Goal: Information Seeking & Learning: Learn about a topic

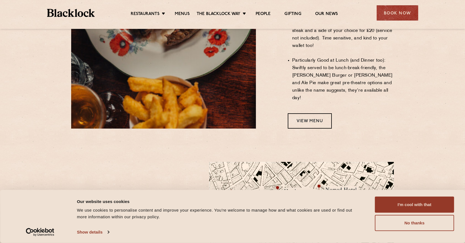
scroll to position [454, 0]
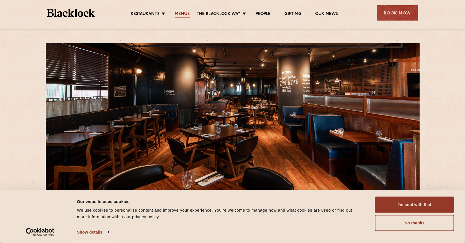
click at [187, 15] on link "Menus" at bounding box center [182, 14] width 15 height 6
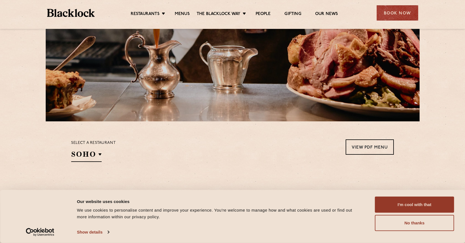
scroll to position [83, 0]
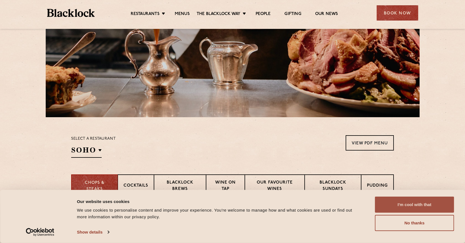
click at [412, 209] on button "I'm cool with that" at bounding box center [414, 204] width 79 height 16
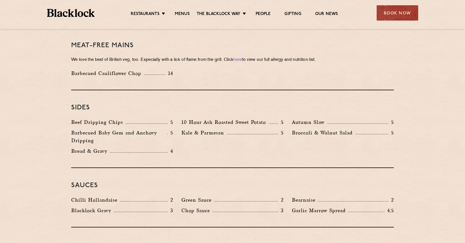
scroll to position [792, 0]
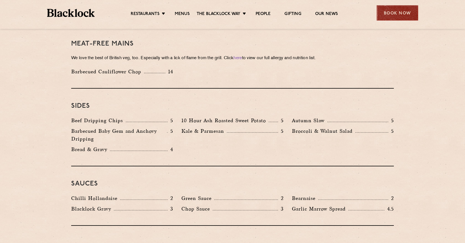
click at [390, 10] on div "Book Now" at bounding box center [398, 12] width 42 height 15
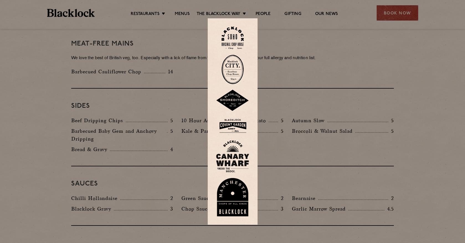
click at [245, 147] on img at bounding box center [232, 156] width 33 height 32
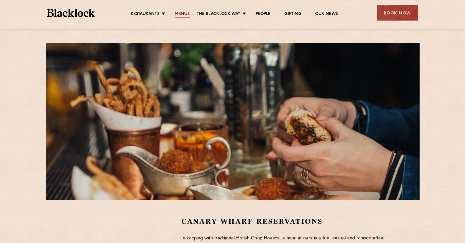
click at [179, 12] on link "Menus" at bounding box center [182, 14] width 15 height 6
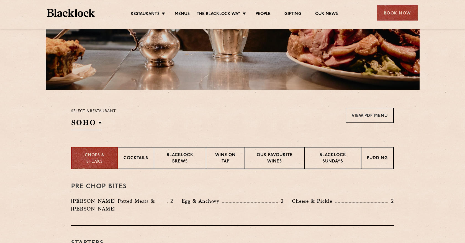
scroll to position [138, 0]
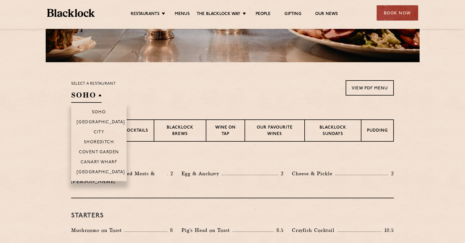
click at [90, 92] on h2 "SOHO" at bounding box center [86, 96] width 30 height 12
click at [100, 163] on p "Canary Wharf" at bounding box center [99, 163] width 37 height 6
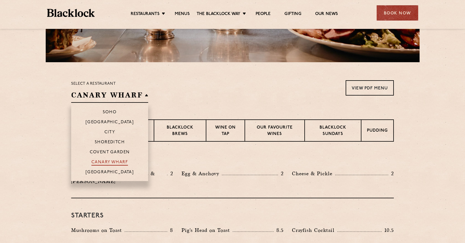
click at [121, 160] on p "Canary Wharf" at bounding box center [109, 163] width 37 height 6
click at [112, 160] on p "Canary Wharf" at bounding box center [109, 163] width 37 height 6
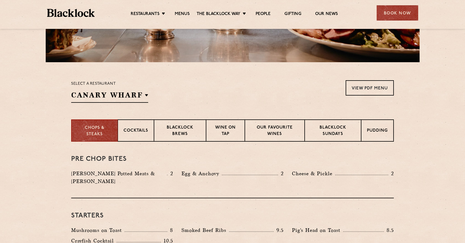
click at [216, 155] on div "Pre Chop Bites [PERSON_NAME] Potted Meats & Kimchi 2 Egg & Anchovy 2 Cheese & P…" at bounding box center [232, 169] width 323 height 57
click at [145, 131] on p "Cocktails" at bounding box center [136, 131] width 25 height 7
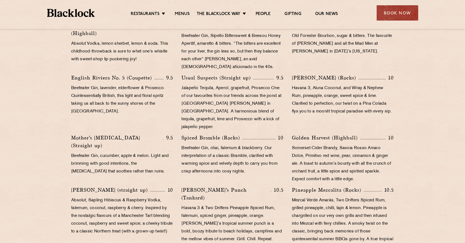
scroll to position [214, 0]
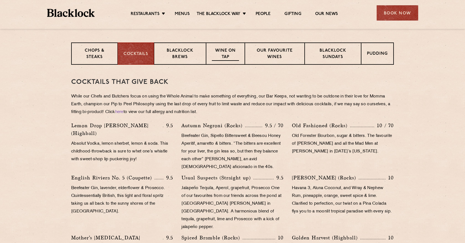
click at [228, 56] on p "Wine on Tap" at bounding box center [225, 54] width 27 height 13
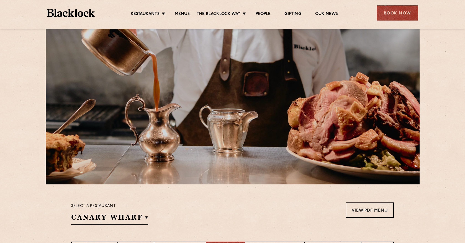
scroll to position [0, 0]
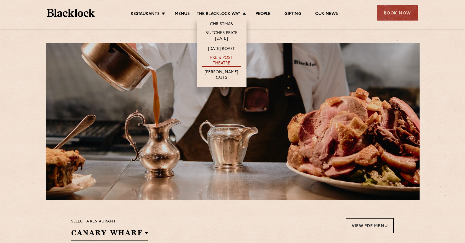
click at [229, 58] on link "Pre & Post Theatre" at bounding box center [221, 61] width 39 height 12
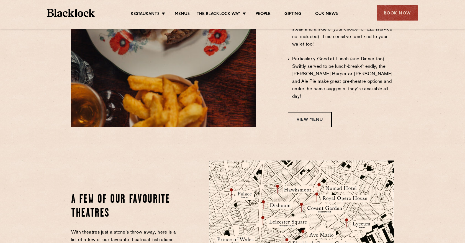
scroll to position [488, 0]
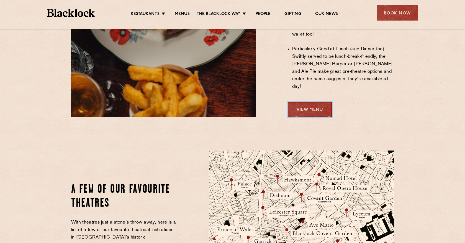
click at [297, 102] on link "View Menu" at bounding box center [310, 109] width 44 height 15
